Goal: Transaction & Acquisition: Obtain resource

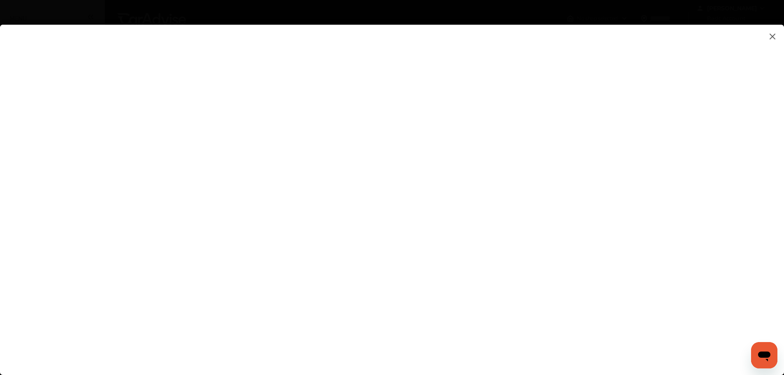
click at [772, 35] on img at bounding box center [772, 36] width 10 height 10
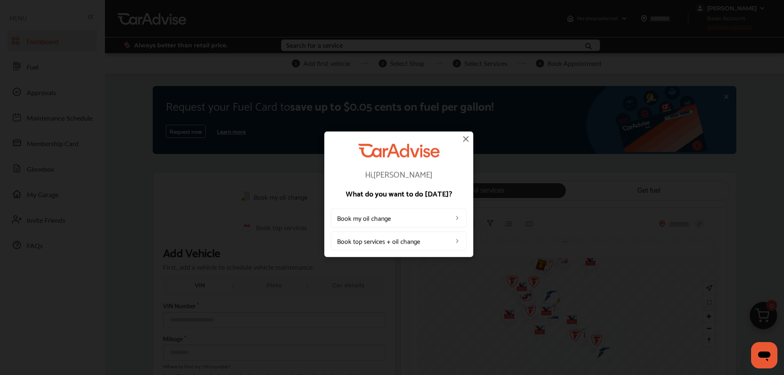
click at [464, 138] on img at bounding box center [466, 139] width 10 height 10
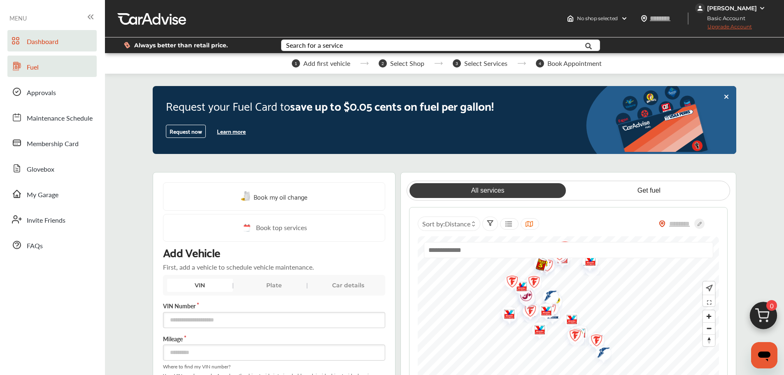
click at [35, 65] on span "Fuel" at bounding box center [33, 67] width 12 height 11
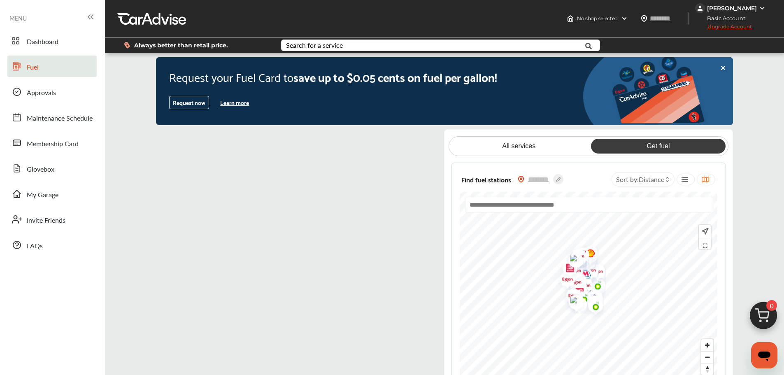
click at [88, 16] on icon at bounding box center [89, 17] width 2 height 4
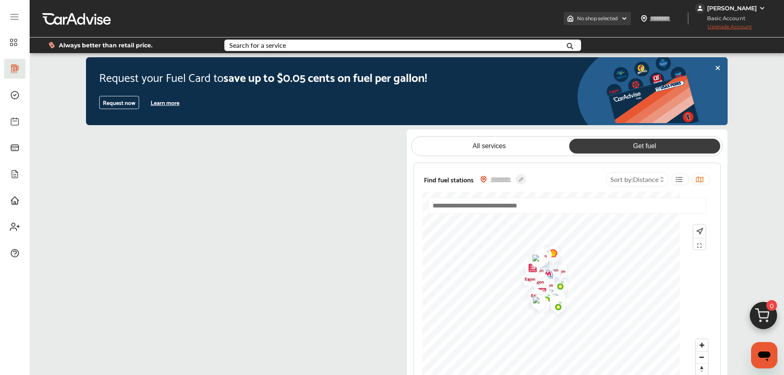
click at [597, 19] on span "No shop selected" at bounding box center [597, 18] width 41 height 7
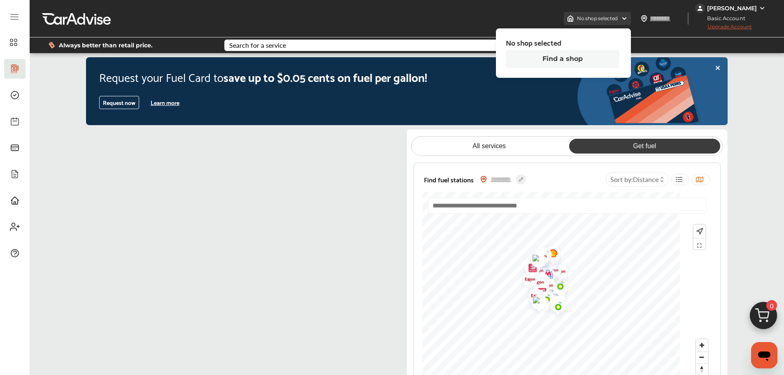
click at [598, 19] on span "No shop selected" at bounding box center [597, 18] width 41 height 7
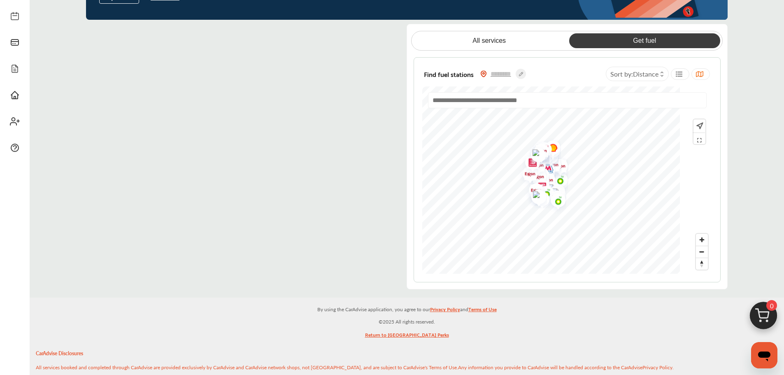
scroll to position [297, 0]
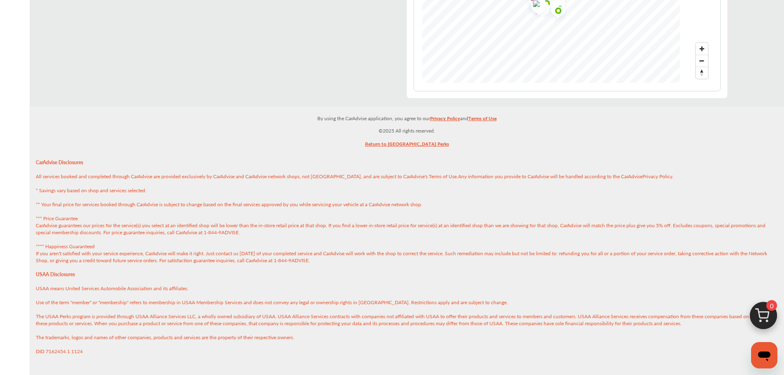
click at [407, 144] on link "Return to [GEOGRAPHIC_DATA] Perks" at bounding box center [407, 145] width 84 height 13
